Goal: Task Accomplishment & Management: Manage account settings

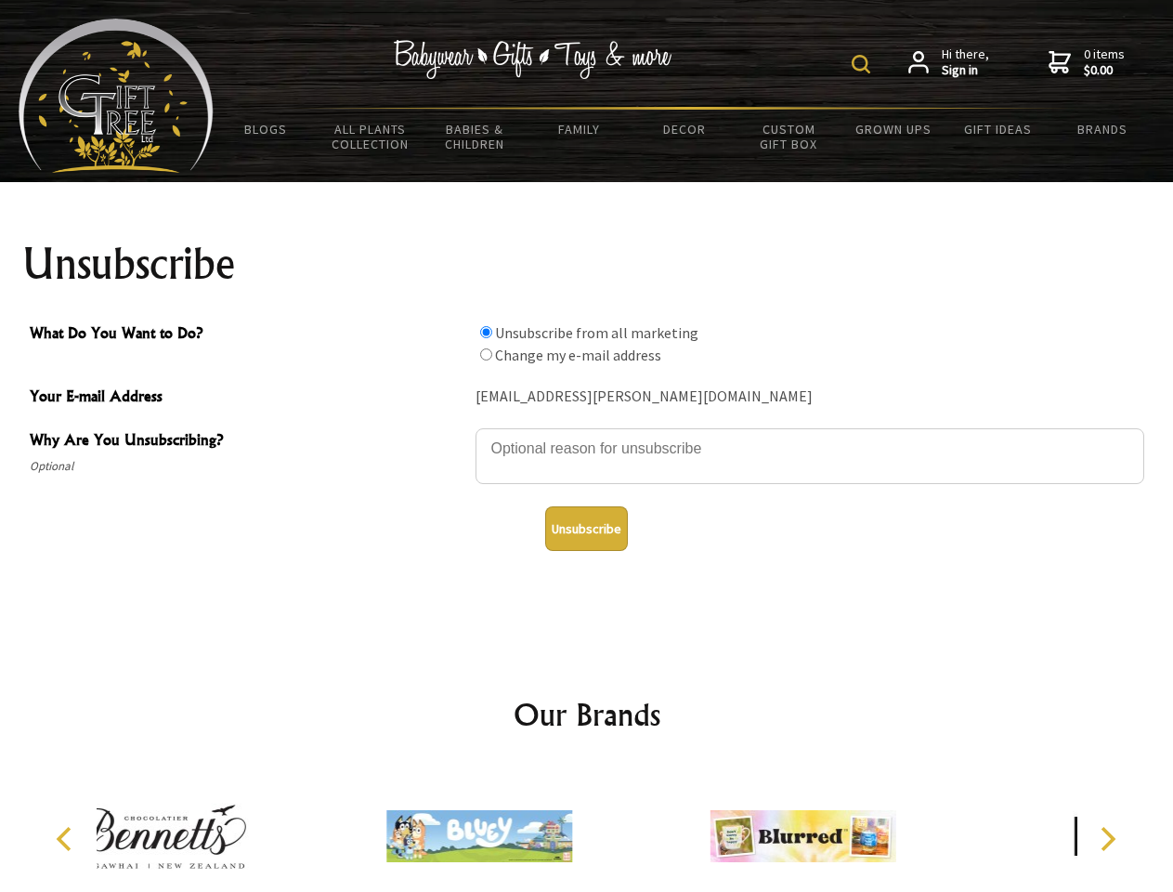
click at [864, 64] on img at bounding box center [861, 64] width 19 height 19
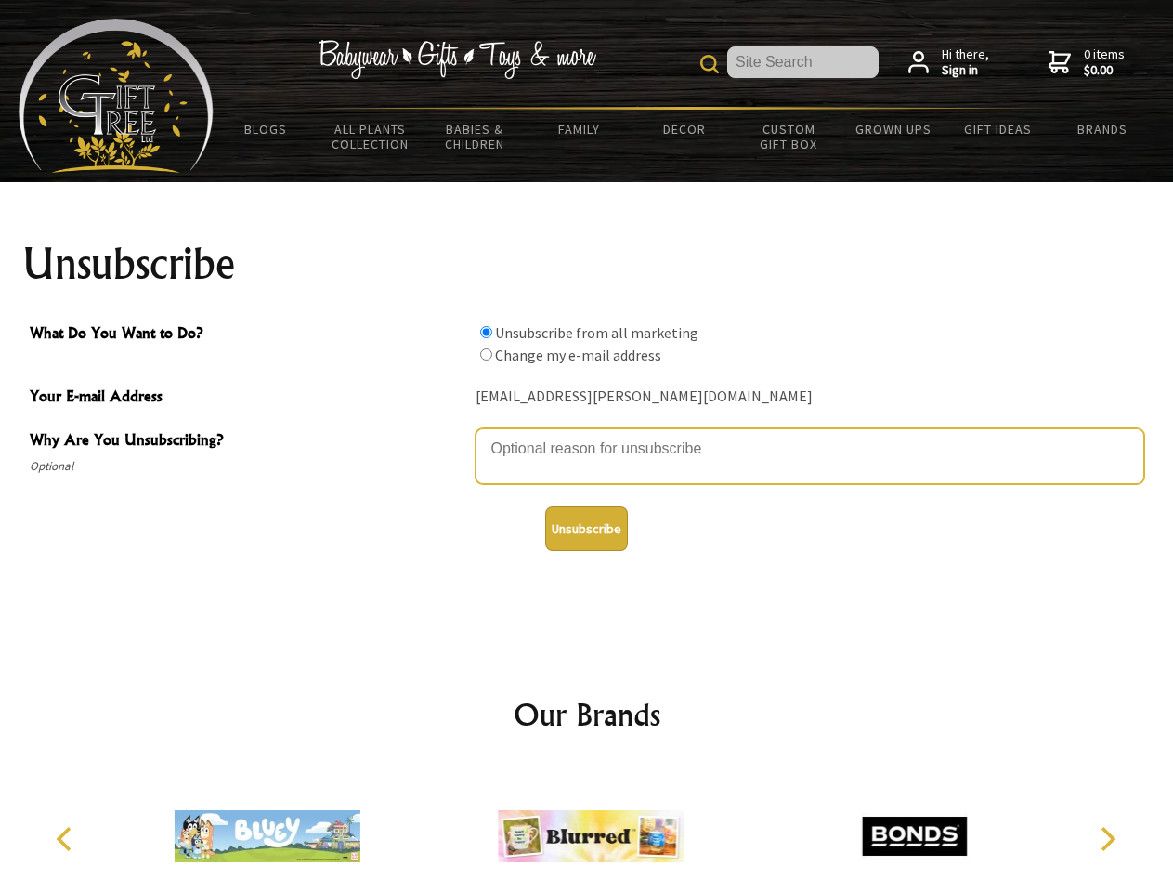
click at [587, 435] on textarea "Why Are You Unsubscribing?" at bounding box center [810, 456] width 669 height 56
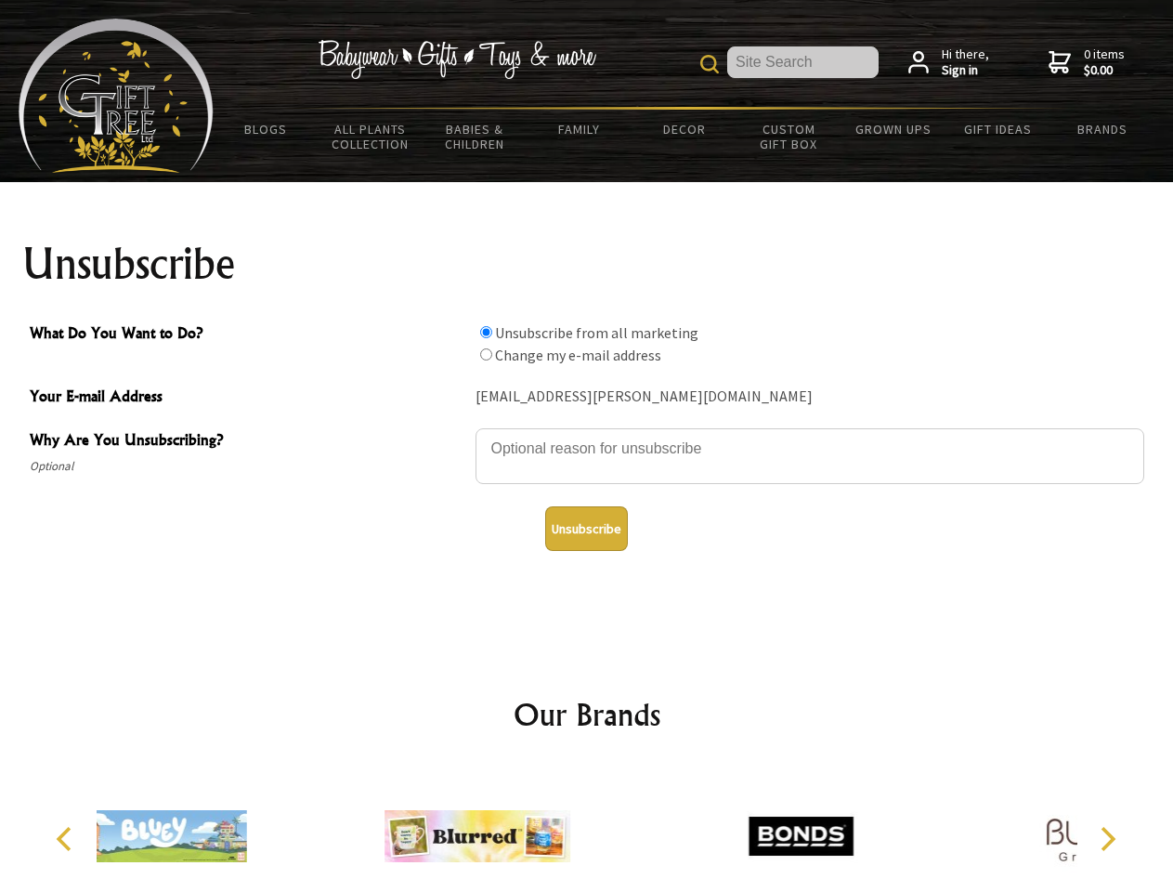
click at [486, 332] on input "What Do You Want to Do?" at bounding box center [486, 332] width 12 height 12
click at [486, 354] on input "What Do You Want to Do?" at bounding box center [486, 354] width 12 height 12
radio input "true"
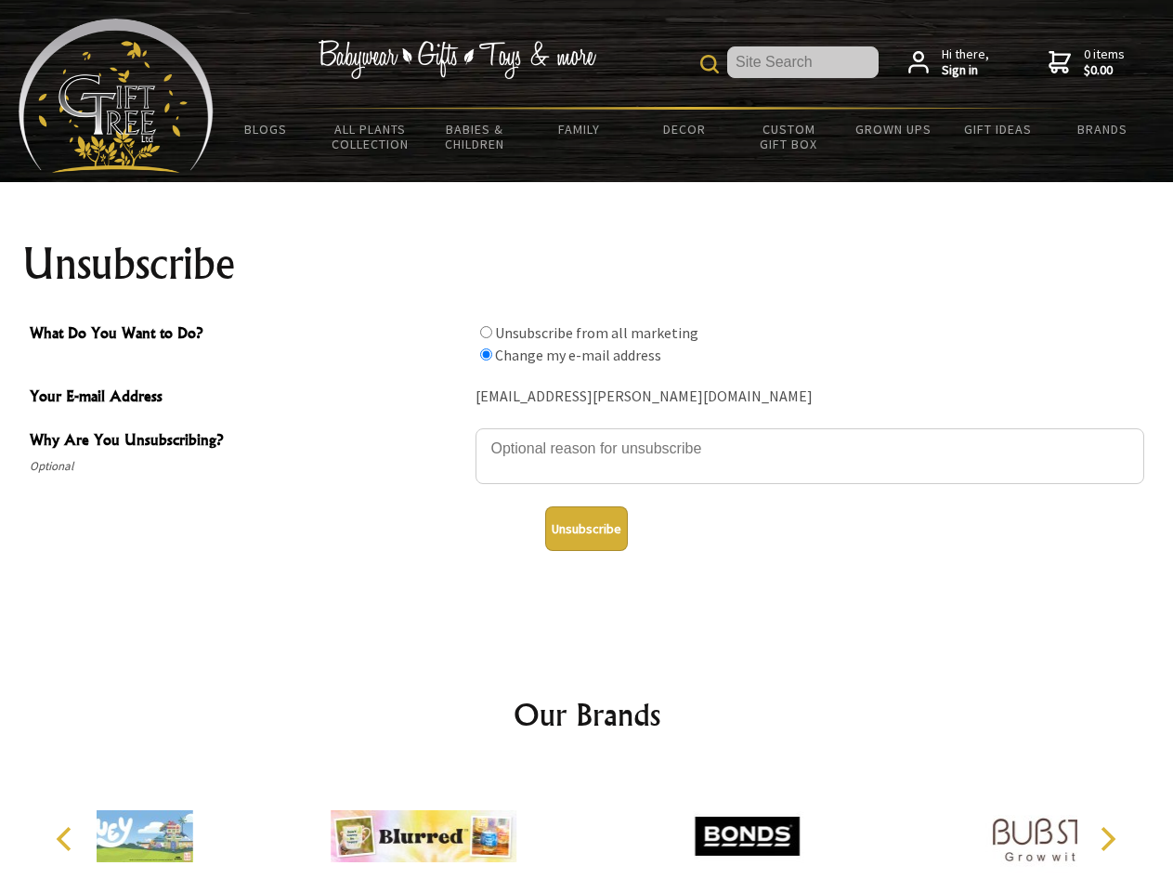
click at [586, 528] on button "Unsubscribe" at bounding box center [586, 528] width 83 height 45
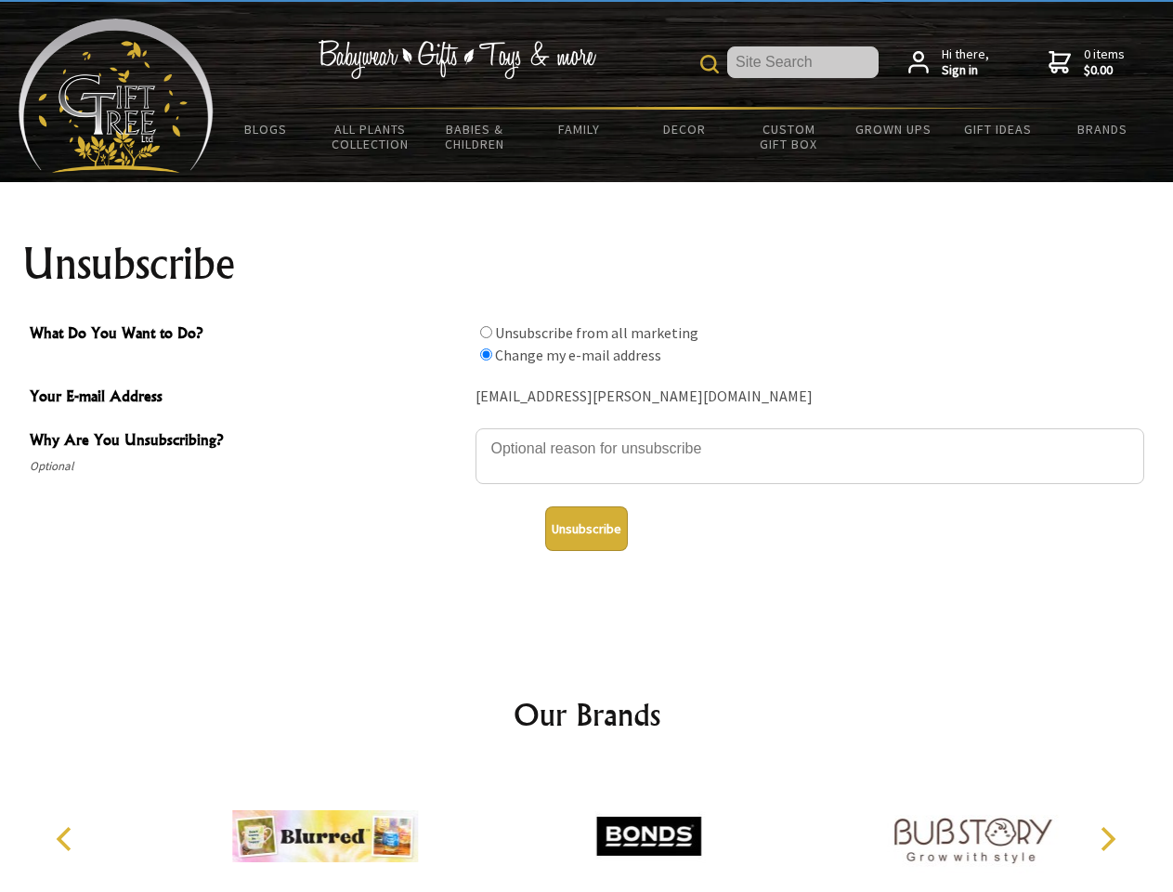
click at [587, 828] on img at bounding box center [649, 835] width 186 height 139
click at [67, 839] on icon "Previous" at bounding box center [66, 839] width 24 height 24
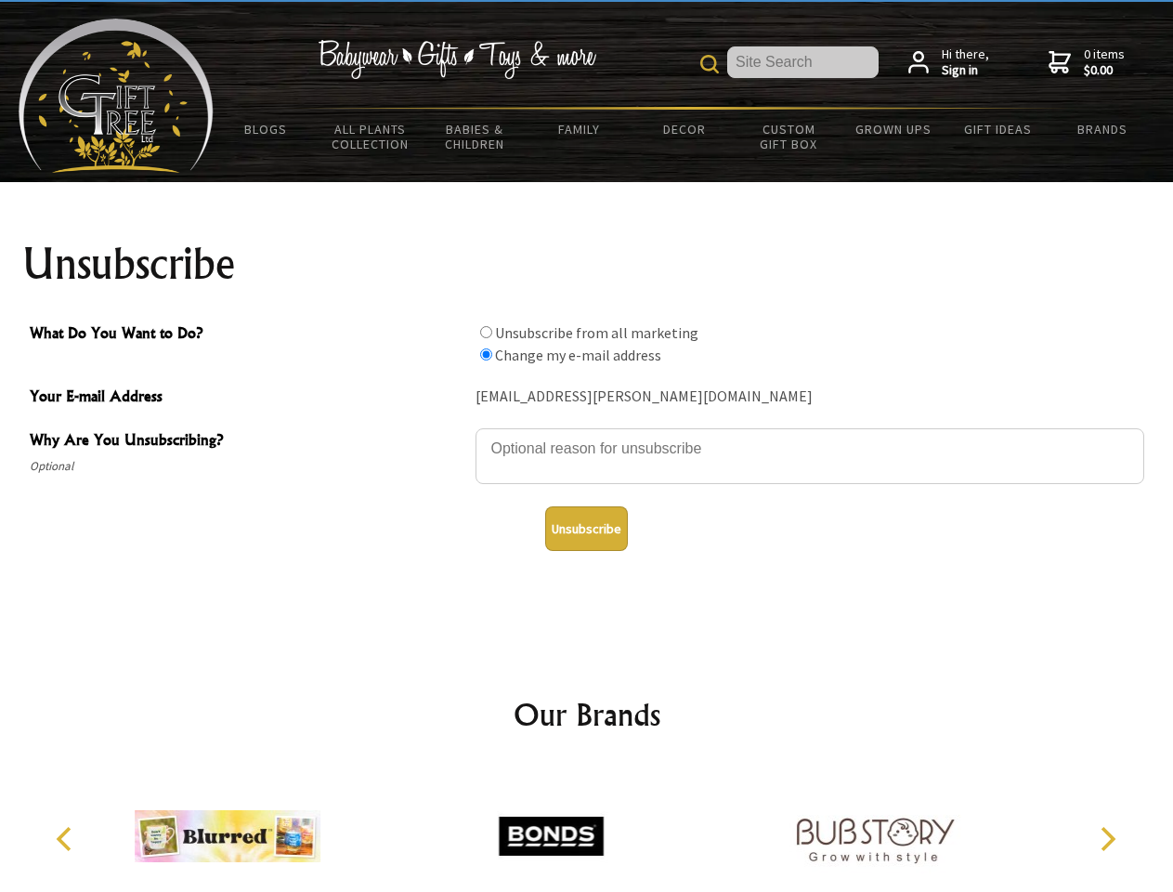
click at [1107, 839] on icon "Next" at bounding box center [1106, 839] width 24 height 24
